Goal: Task Accomplishment & Management: Use online tool/utility

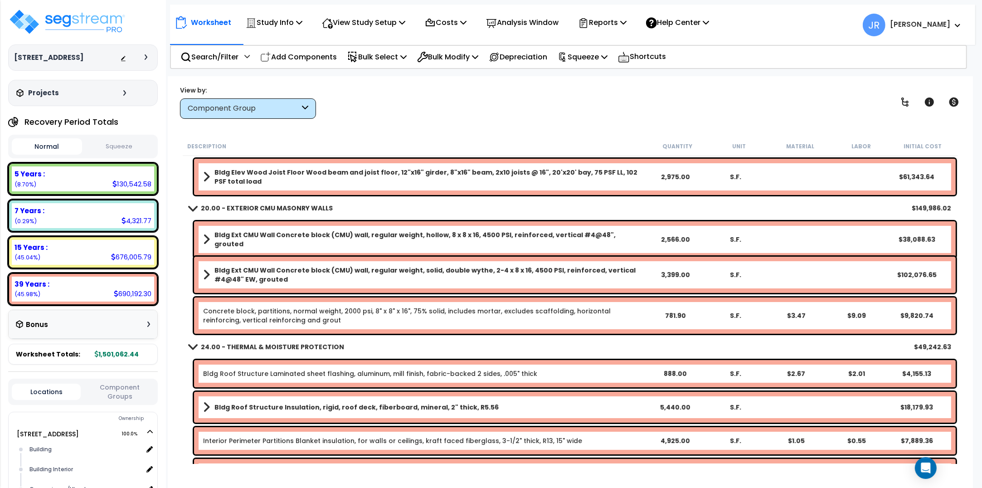
scroll to position [227, 0]
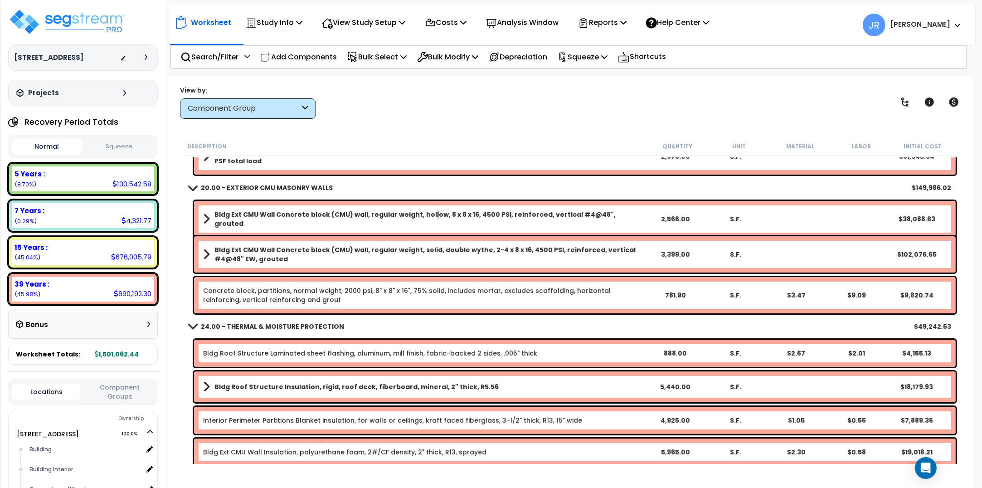
click at [427, 212] on link "Bldg Ext CMU Wall Concrete block (CMU) wall, regular weight, hollow, 8 x 8 x 16…" at bounding box center [424, 219] width 442 height 18
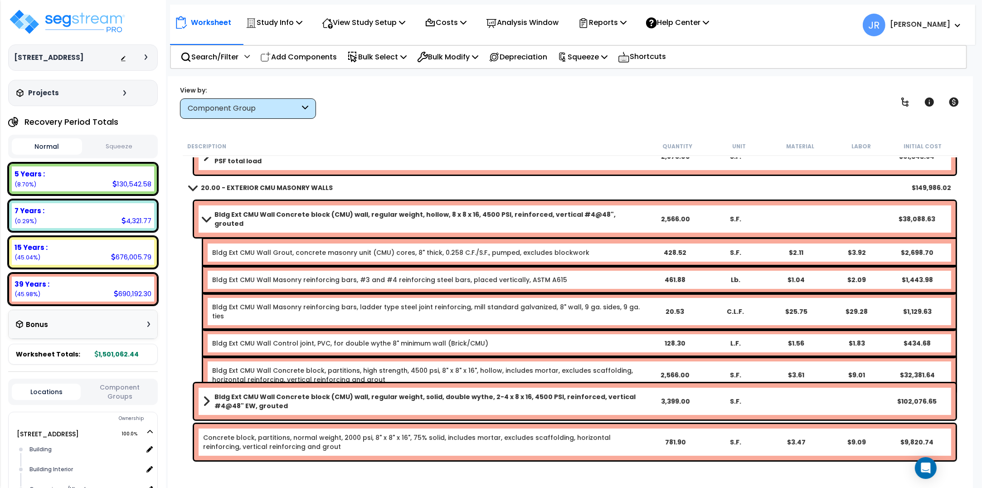
click at [452, 398] on b "Bldg Ext CMU Wall Concrete block (CMU) wall, regular weight, solid, double wyth…" at bounding box center [430, 401] width 430 height 18
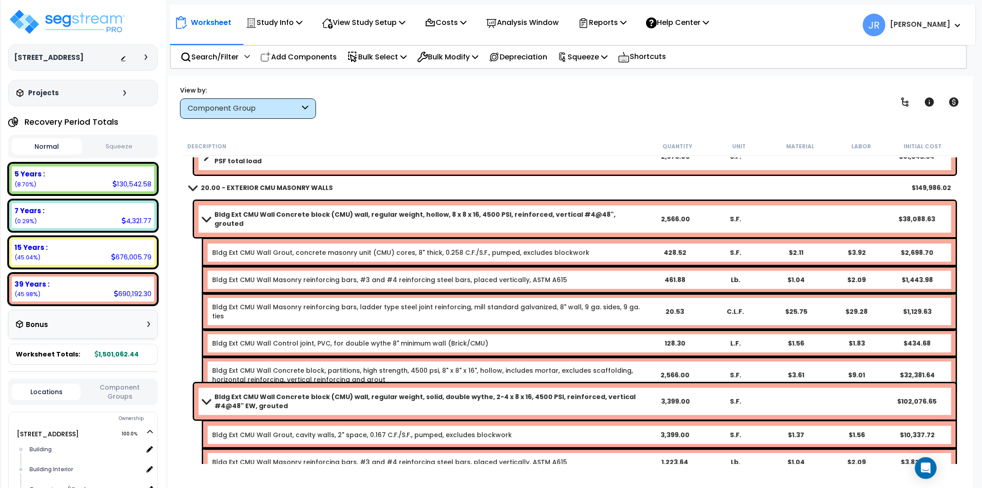
click at [438, 214] on b "Bldg Ext CMU Wall Concrete block (CMU) wall, regular weight, hollow, 8 x 8 x 16…" at bounding box center [430, 219] width 430 height 18
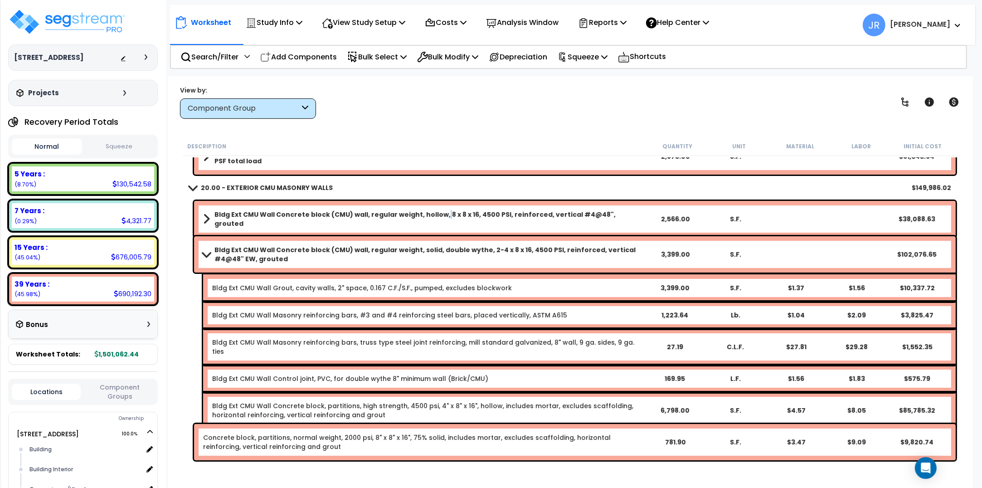
click at [438, 215] on b "Bldg Ext CMU Wall Concrete block (CMU) wall, regular weight, hollow, 8 x 8 x 16…" at bounding box center [430, 219] width 430 height 18
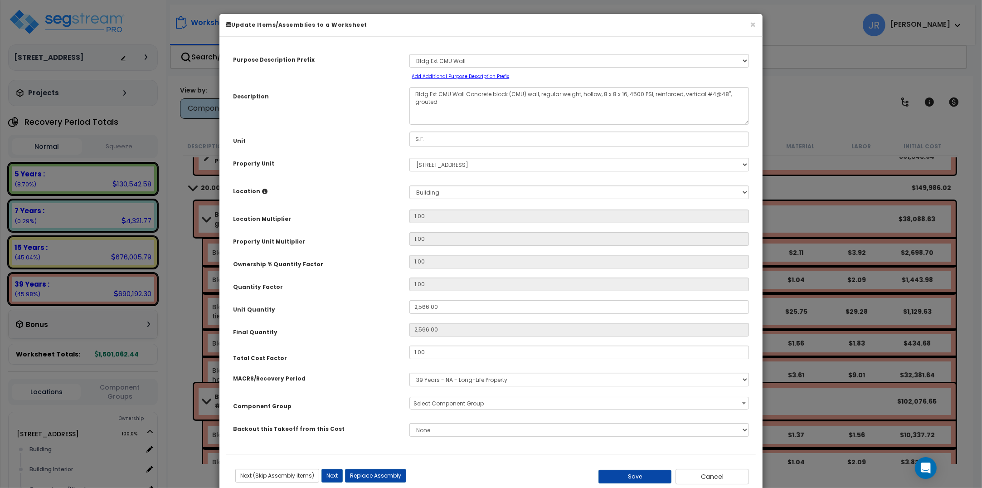
select select "56857"
click at [634, 476] on button "Save" at bounding box center [635, 477] width 73 height 14
type input "2566.00"
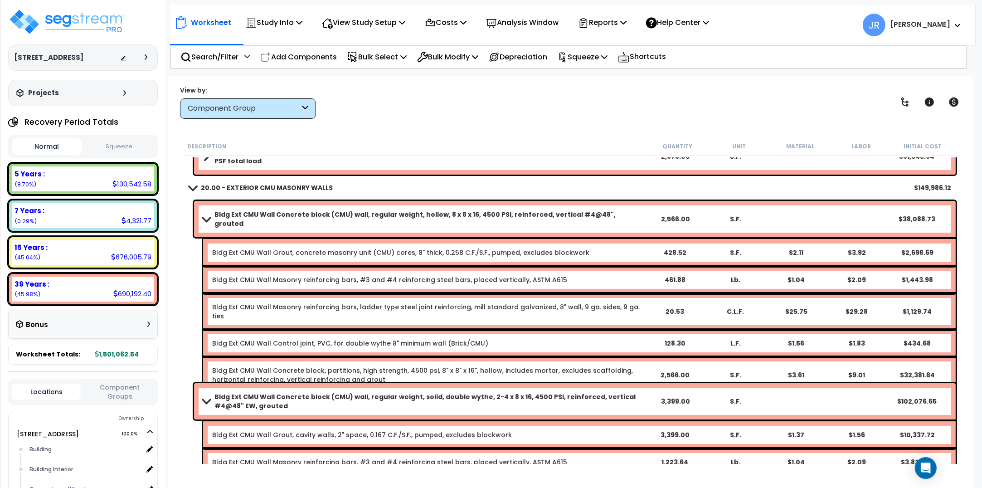
click at [517, 402] on b "Bldg Ext CMU Wall Concrete block (CMU) wall, regular weight, solid, double wyth…" at bounding box center [430, 401] width 430 height 18
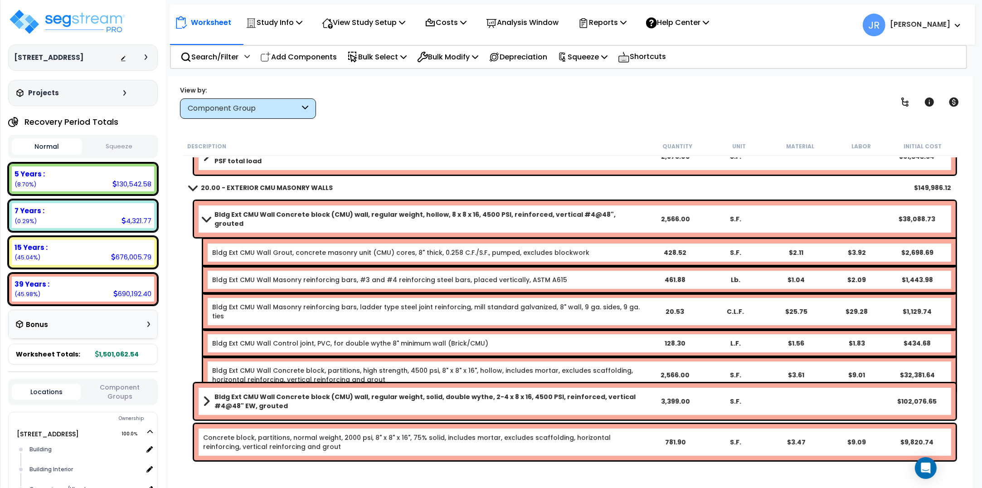
click at [517, 402] on b "Bldg Ext CMU Wall Concrete block (CMU) wall, regular weight, solid, double wyth…" at bounding box center [430, 401] width 430 height 18
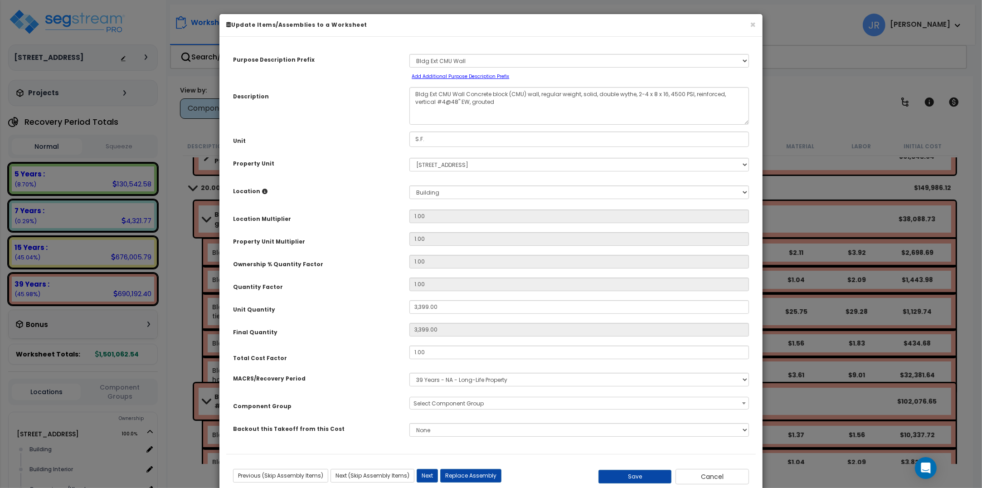
select select "56857"
click at [661, 474] on button "Save" at bounding box center [635, 477] width 73 height 14
type input "3399.00"
